Goal: Transaction & Acquisition: Obtain resource

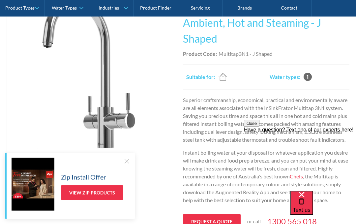
scroll to position [181, 0]
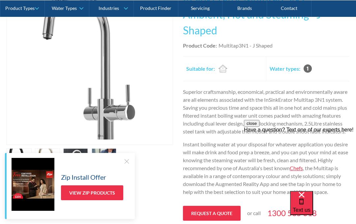
click at [125, 164] on div at bounding box center [126, 161] width 7 height 7
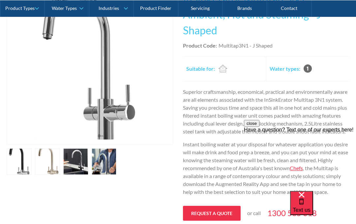
click at [32, 161] on link "open lightbox" at bounding box center [19, 161] width 25 height 26
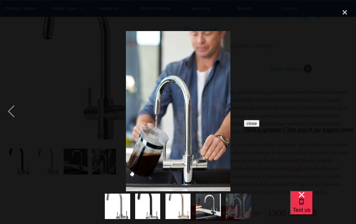
click at [10, 105] on div "previous image" at bounding box center [11, 111] width 22 height 212
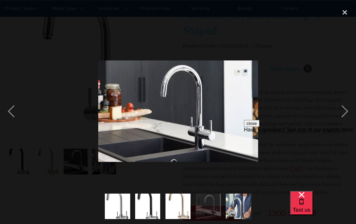
click at [12, 106] on div "previous image" at bounding box center [11, 111] width 22 height 212
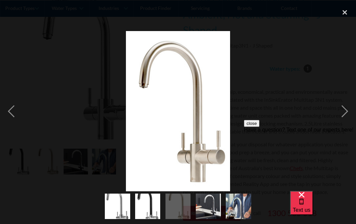
click at [10, 110] on div "previous image" at bounding box center [11, 111] width 22 height 212
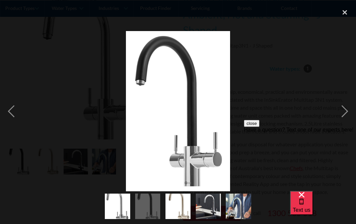
click at [12, 107] on div "previous image" at bounding box center [11, 111] width 22 height 212
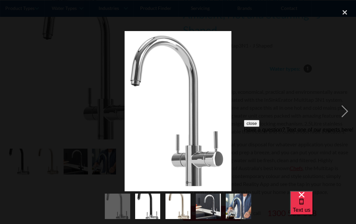
click at [45, 109] on div at bounding box center [178, 111] width 356 height 212
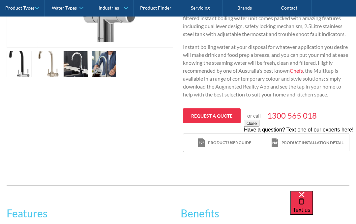
scroll to position [279, 0]
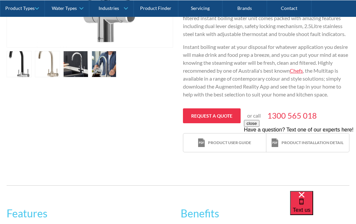
click at [306, 129] on div "close Have a question? Text one of our experts here!" at bounding box center [300, 159] width 112 height 79
click at [277, 130] on div "close Have a question? Text one of our experts here!" at bounding box center [300, 159] width 112 height 79
click at [312, 123] on div "close Have a question? Text one of our experts here!" at bounding box center [300, 159] width 112 height 79
click at [314, 129] on div "close Have a question? Text one of our experts here!" at bounding box center [300, 159] width 112 height 79
click at [244, 147] on div "Product user guide" at bounding box center [224, 142] width 53 height 9
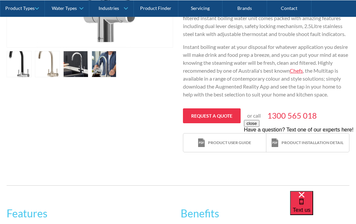
scroll to position [307, 0]
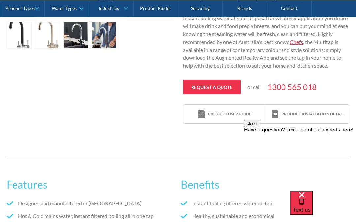
click at [227, 94] on link "Request a quote" at bounding box center [212, 86] width 58 height 15
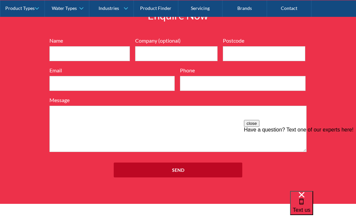
scroll to position [854, 0]
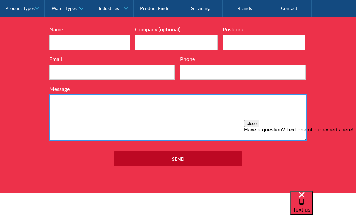
click at [83, 141] on textarea "Message" at bounding box center [177, 117] width 257 height 46
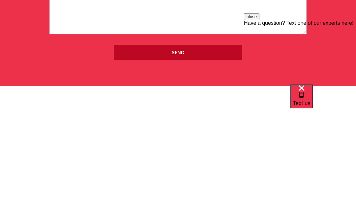
click at [260, 20] on button "close" at bounding box center [252, 16] width 16 height 7
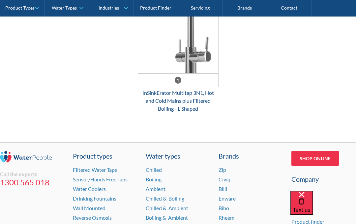
scroll to position [1120, 0]
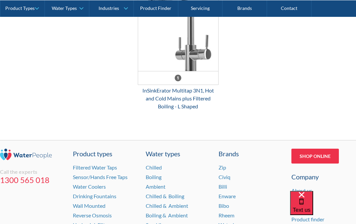
click at [311, 206] on span "Text us" at bounding box center [302, 209] width 18 height 6
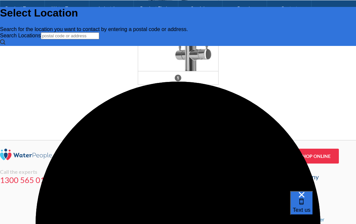
scroll to position [0, 0]
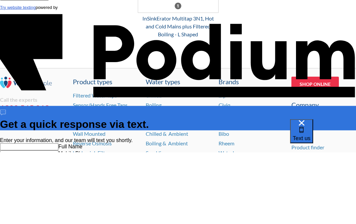
click at [60, 157] on textarea "Message" at bounding box center [30, 164] width 60 height 14
